Goal: Find specific page/section: Find specific page/section

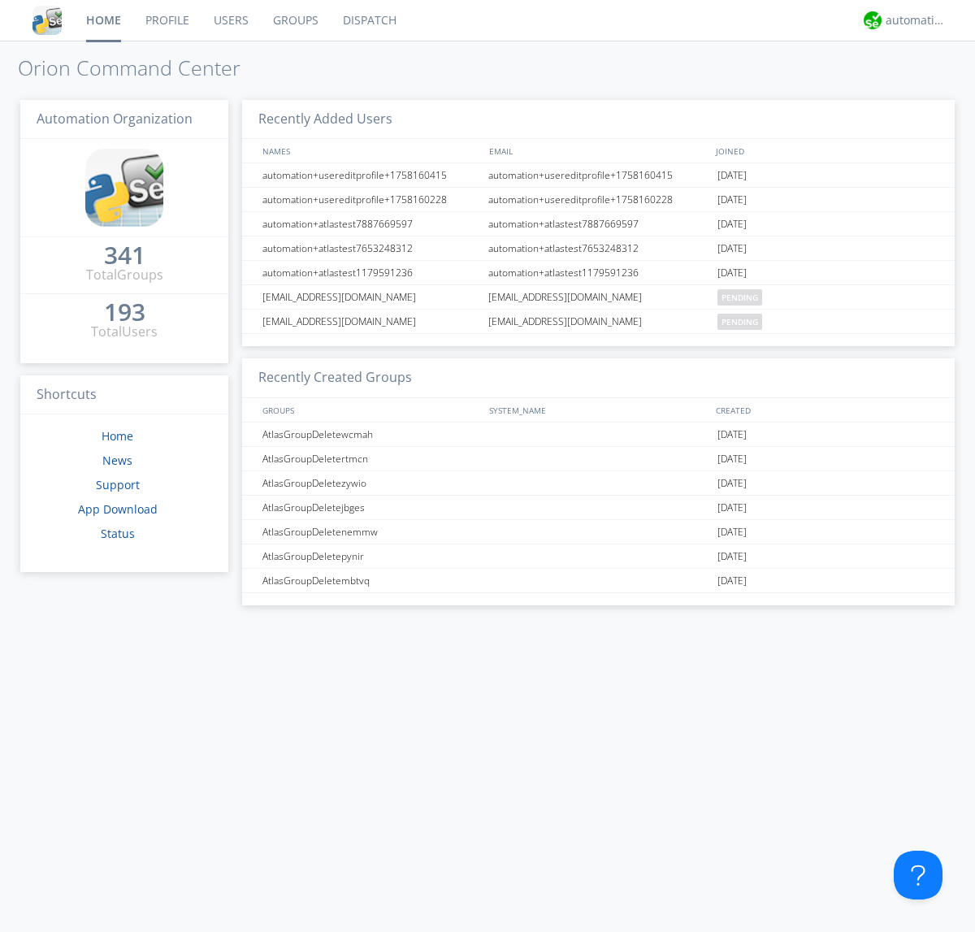
click at [294, 20] on link "Groups" at bounding box center [296, 20] width 70 height 41
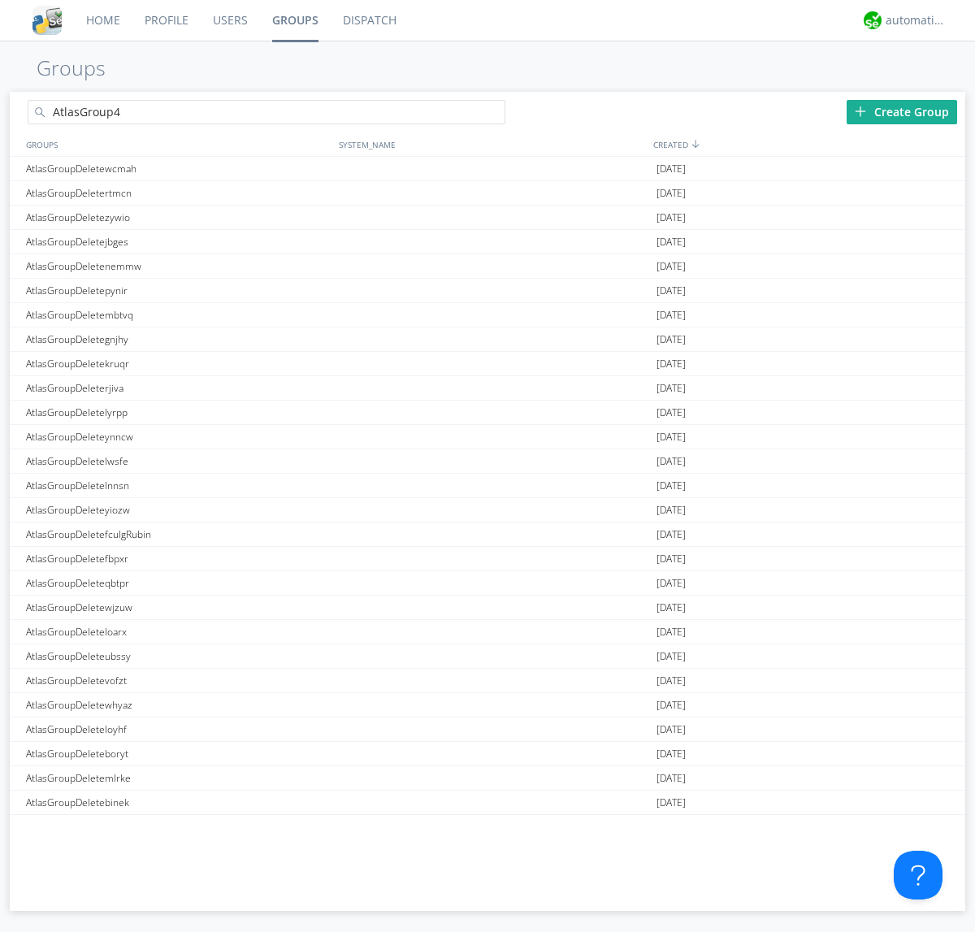
type input "AtlasGroup4"
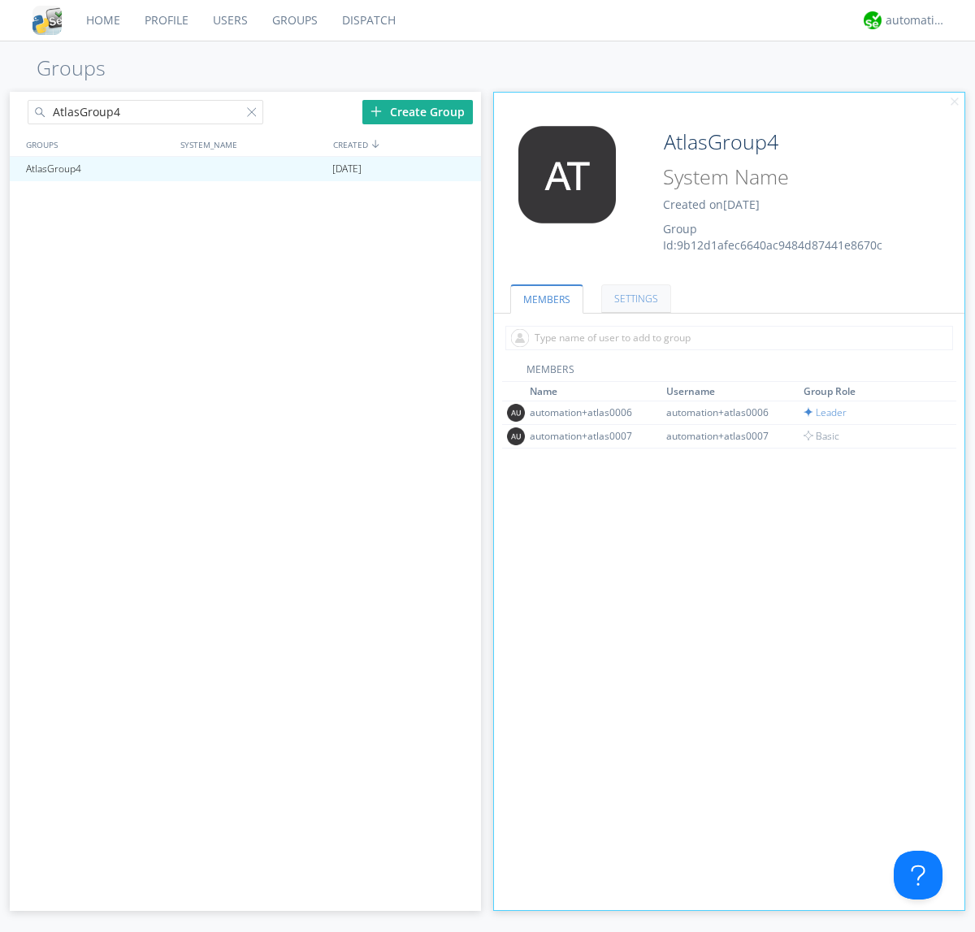
click at [634, 298] on link "SETTINGS" at bounding box center [636, 298] width 70 height 28
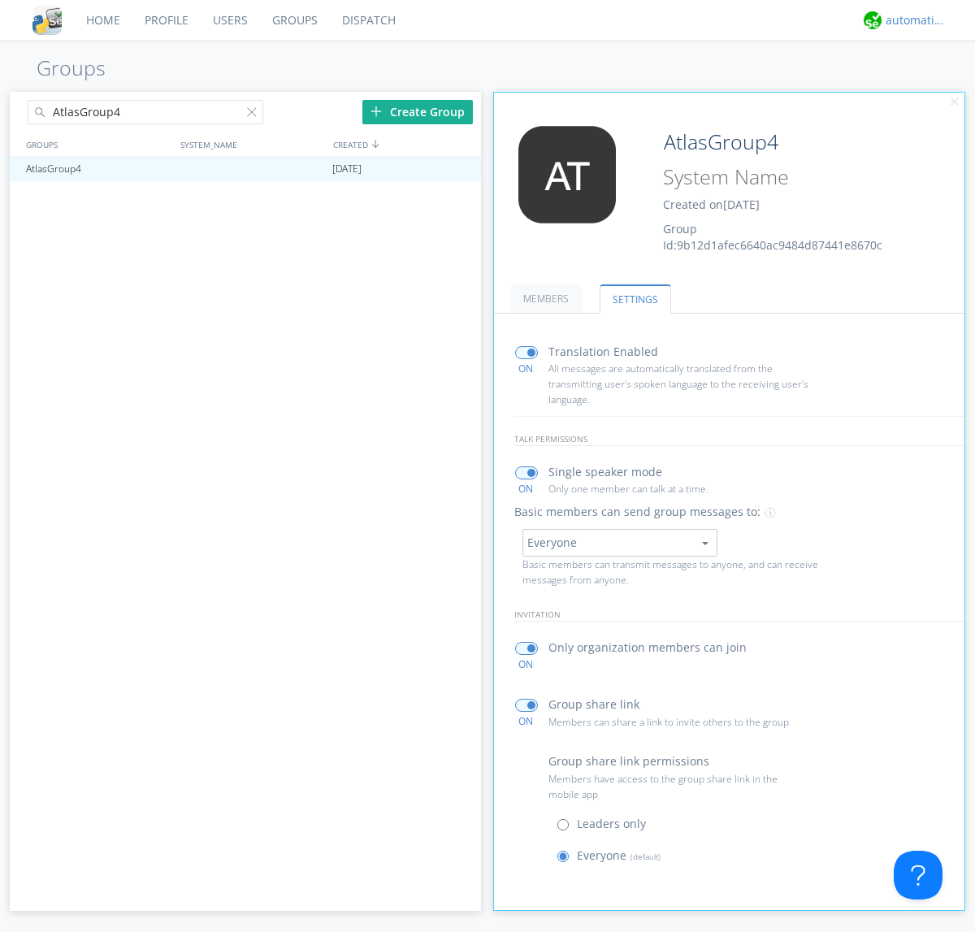
click at [912, 20] on div "automation+atlas" at bounding box center [916, 20] width 61 height 16
